Goal: Find specific page/section: Find specific page/section

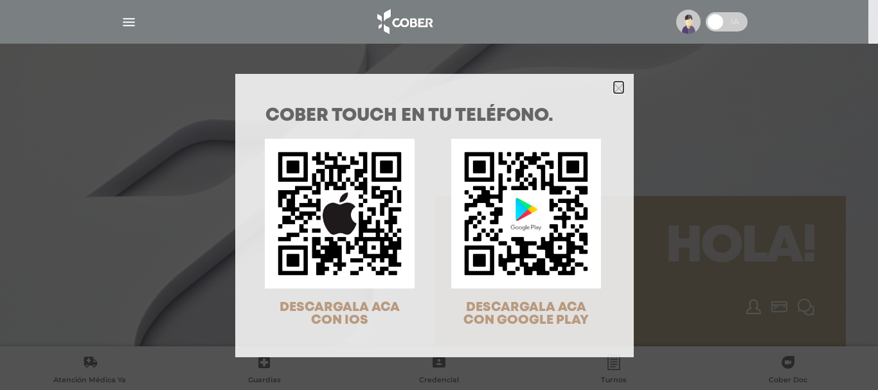
click at [616, 89] on icon "Close" at bounding box center [619, 89] width 10 height 10
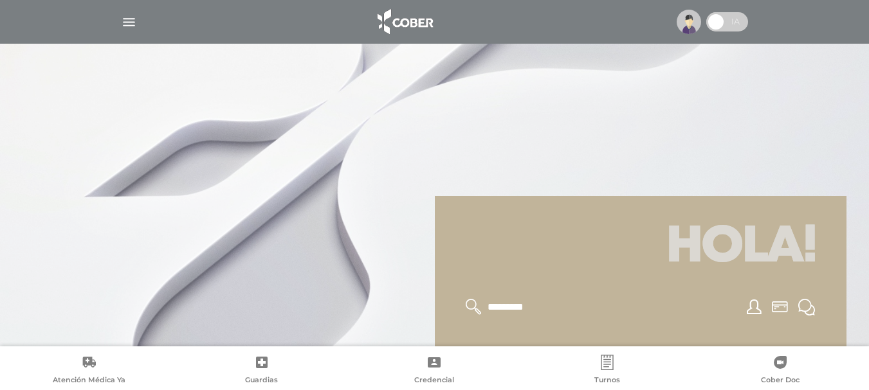
click at [126, 22] on img "button" at bounding box center [129, 22] width 16 height 16
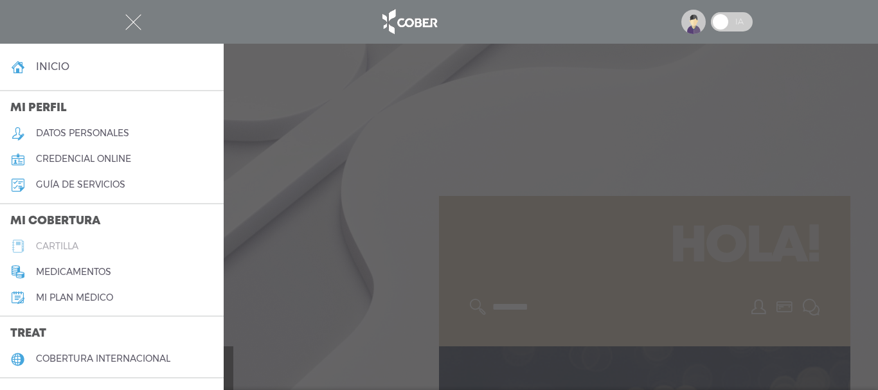
click at [74, 246] on h5 "cartilla" at bounding box center [57, 246] width 42 height 11
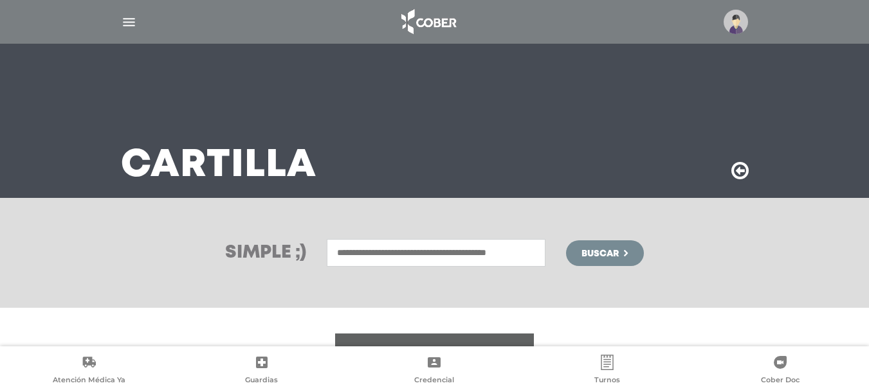
click at [367, 283] on div "Simple ;) Buscar" at bounding box center [434, 253] width 869 height 110
click at [372, 252] on input "text" at bounding box center [436, 253] width 219 height 28
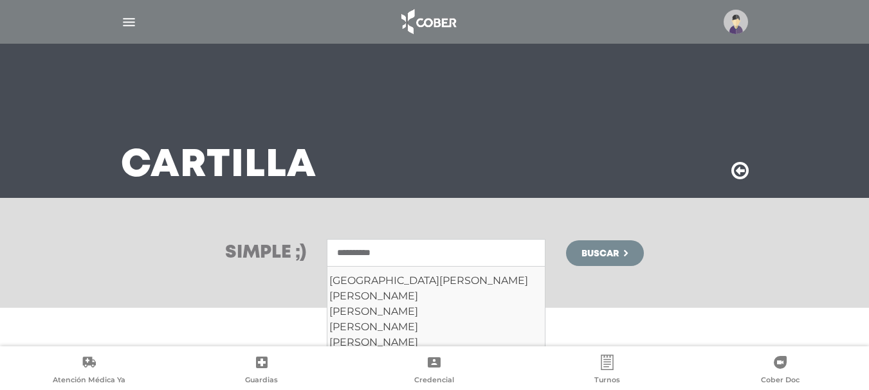
type input "**********"
click at [566, 241] on button "Buscar" at bounding box center [604, 254] width 77 height 26
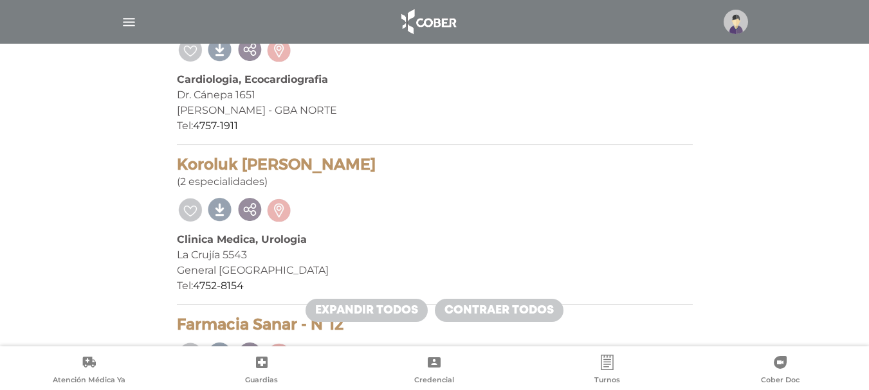
scroll to position [797, 0]
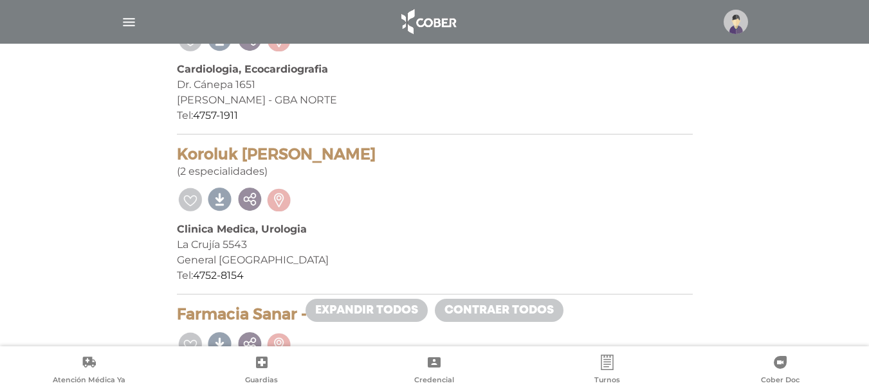
click at [133, 22] on img "button" at bounding box center [129, 22] width 16 height 16
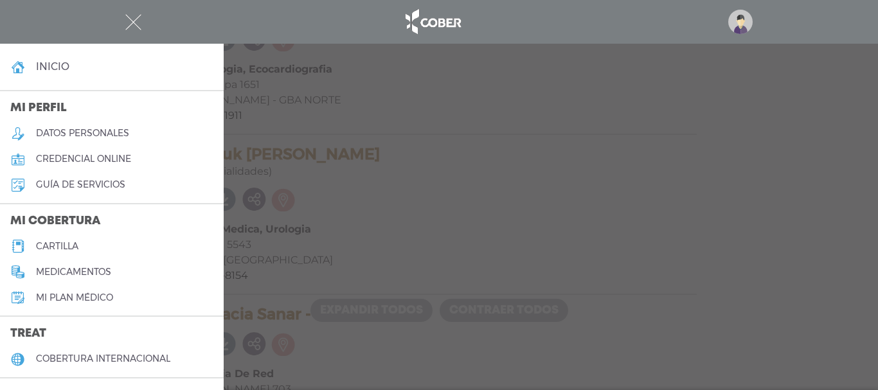
click at [51, 246] on h5 "cartilla" at bounding box center [57, 246] width 42 height 11
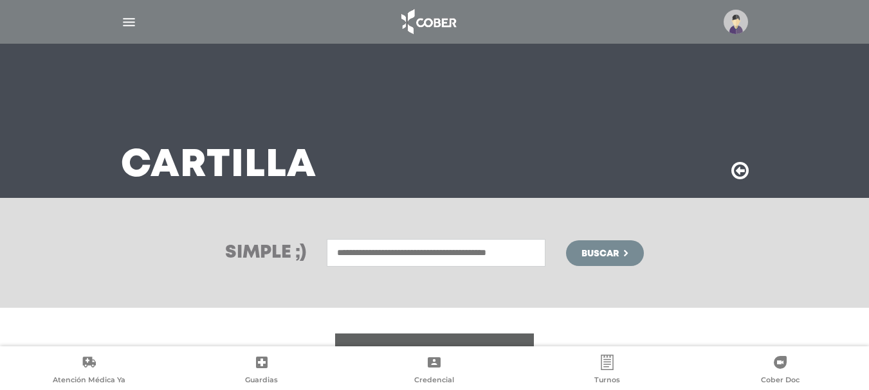
click at [394, 251] on input "text" at bounding box center [436, 253] width 219 height 28
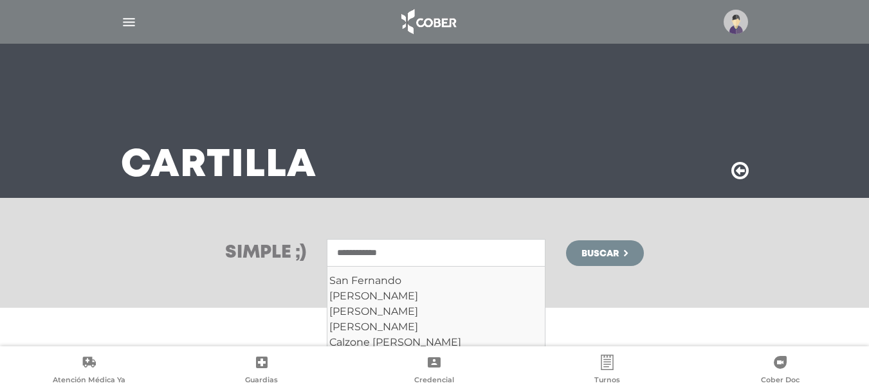
type input "**********"
click at [566, 241] on button "Buscar" at bounding box center [604, 254] width 77 height 26
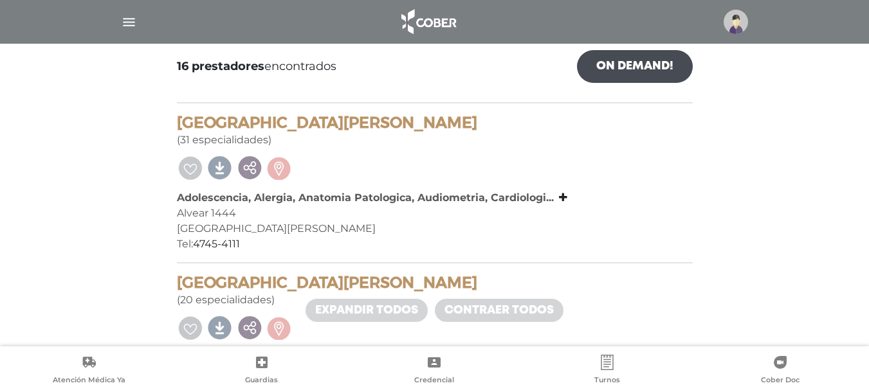
scroll to position [206, 0]
